Goal: Transaction & Acquisition: Purchase product/service

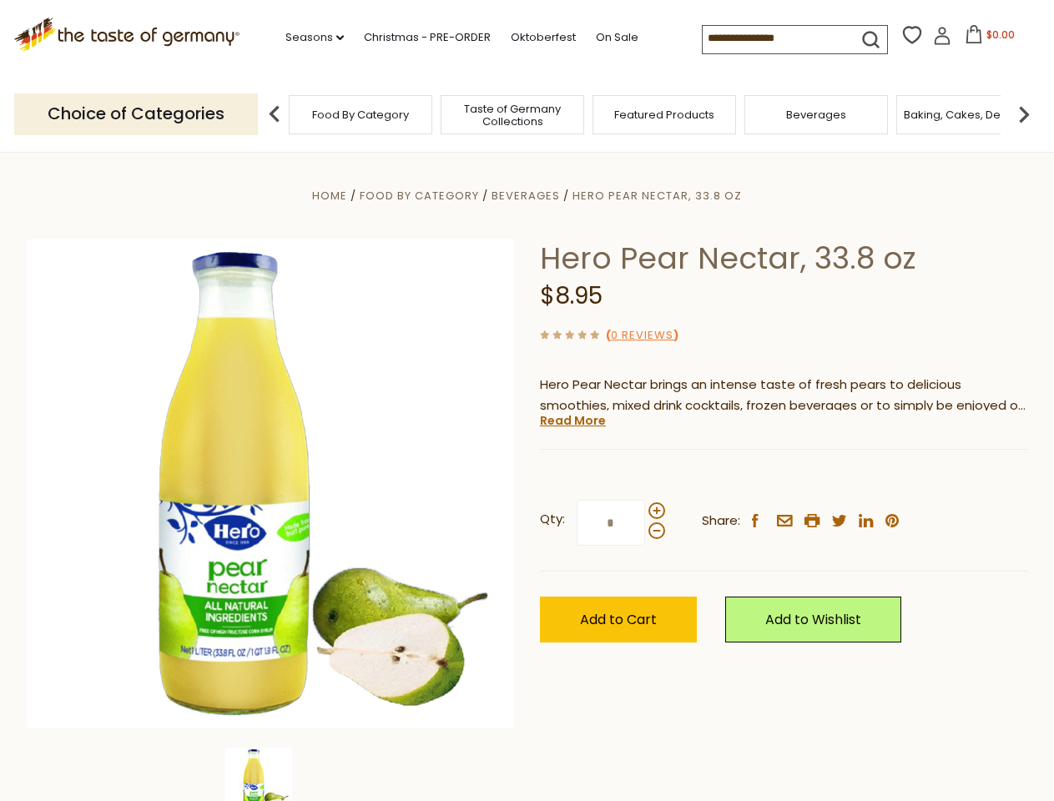
click at [526, 401] on div "Home Food By Category [GEOGRAPHIC_DATA] Hero Pear Nectar, 33.8 oz Hero Pear Nec…" at bounding box center [527, 506] width 1026 height 642
click at [308, 38] on link "Seasons dropdown_arrow" at bounding box center [314, 37] width 58 height 18
click at [986, 39] on span "$0.00" at bounding box center [1000, 35] width 28 height 14
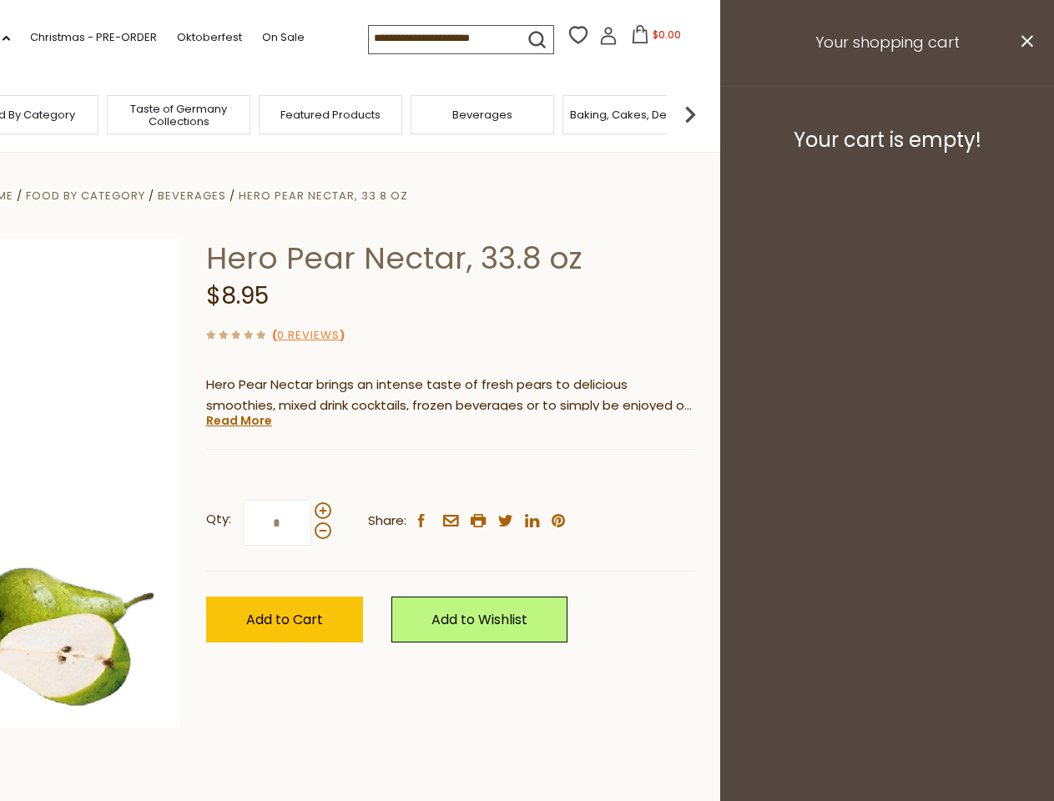
click at [141, 113] on div "All Seasons Recipes Game Day [DATE] [DATE] [DATE][PERSON_NAME] [DATE] Springfes…" at bounding box center [46, 392] width 189 height 708
click at [1024, 113] on footer "Your cart is empty!" at bounding box center [887, 140] width 334 height 108
click at [526, 476] on div "Qty: * Share: facebook email printer twitter linkedin pinterest" at bounding box center [450, 523] width 488 height 97
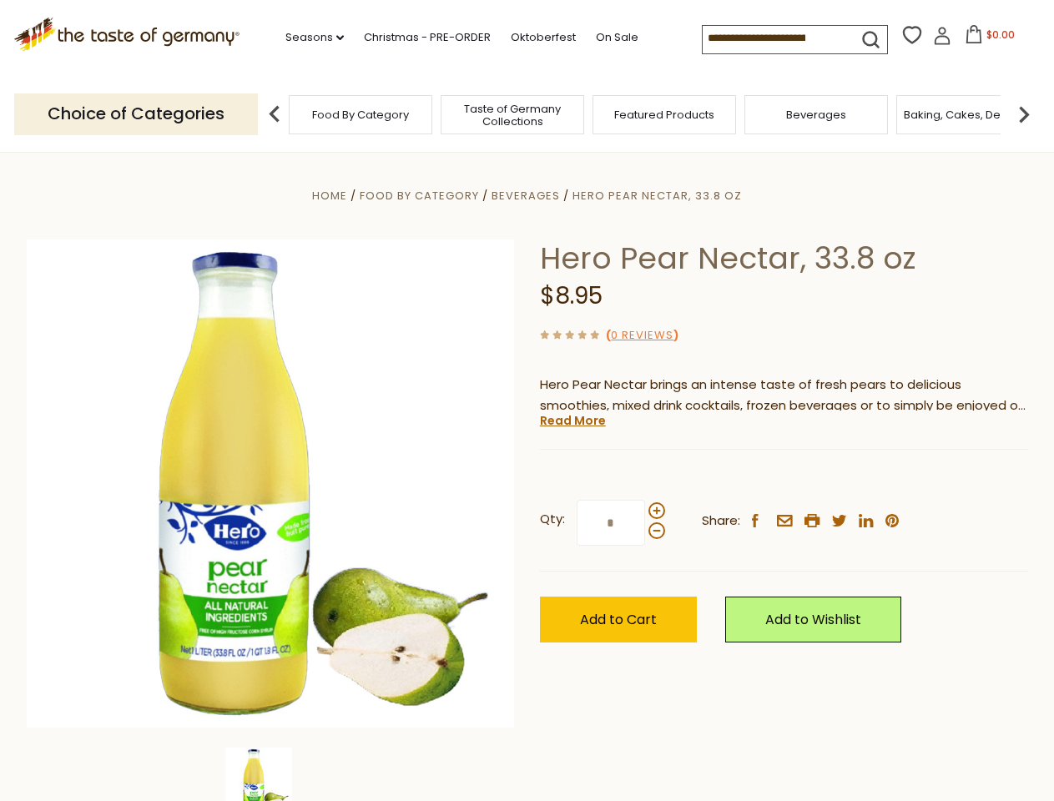
click at [270, 774] on div "Home Food By Category [GEOGRAPHIC_DATA] Hero Pear Nectar, 33.8 oz Hero Pear Nec…" at bounding box center [527, 506] width 1026 height 642
click at [270, 774] on img at bounding box center [258, 781] width 67 height 67
click at [572, 421] on link "Read More" at bounding box center [573, 420] width 66 height 17
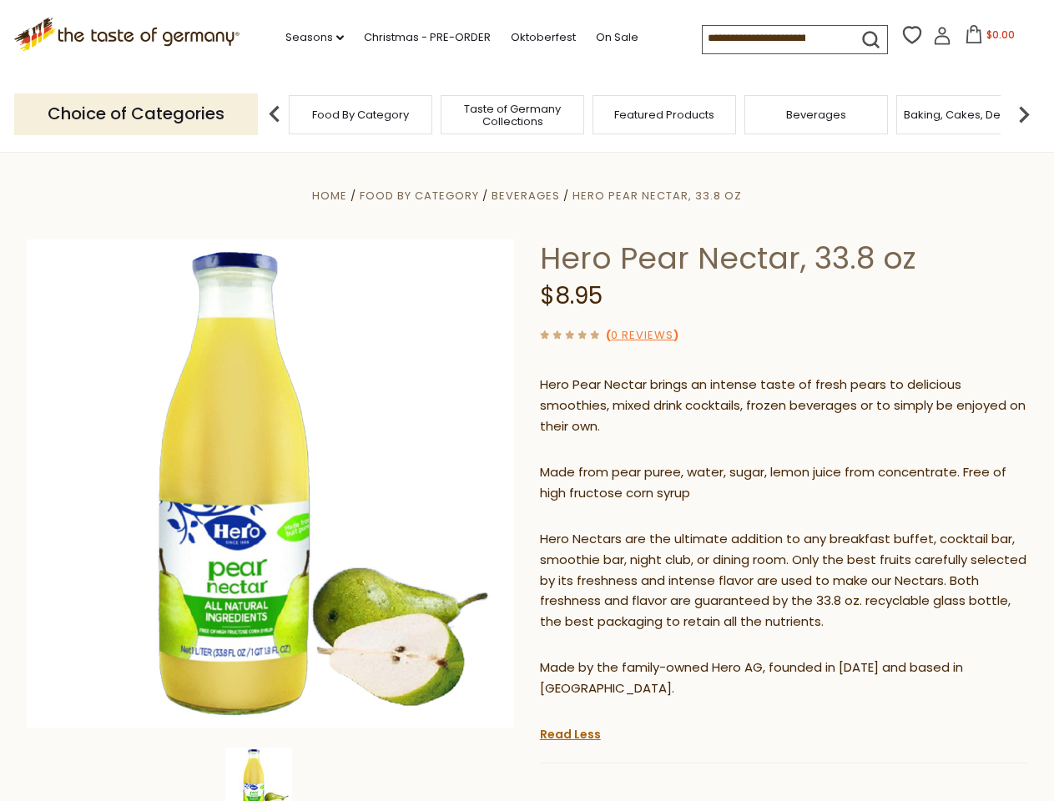
click at [656, 529] on p "Hero Nectars are the ultimate addition to any breakfast buffet, cocktail bar, s…" at bounding box center [784, 581] width 488 height 104
